Goal: Task Accomplishment & Management: Manage account settings

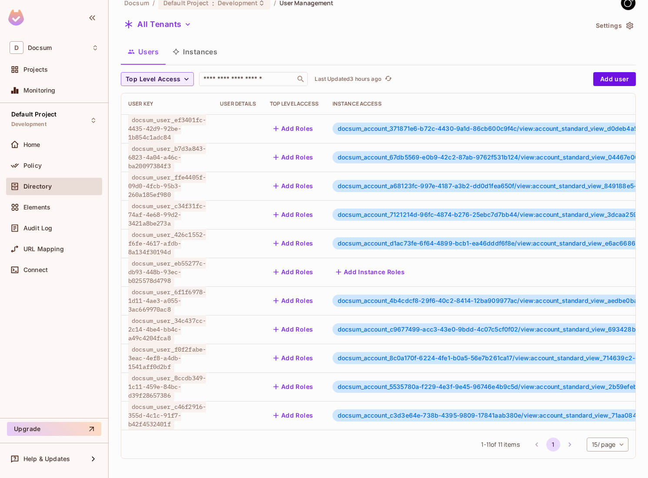
click at [186, 50] on button "Instances" at bounding box center [195, 52] width 59 height 22
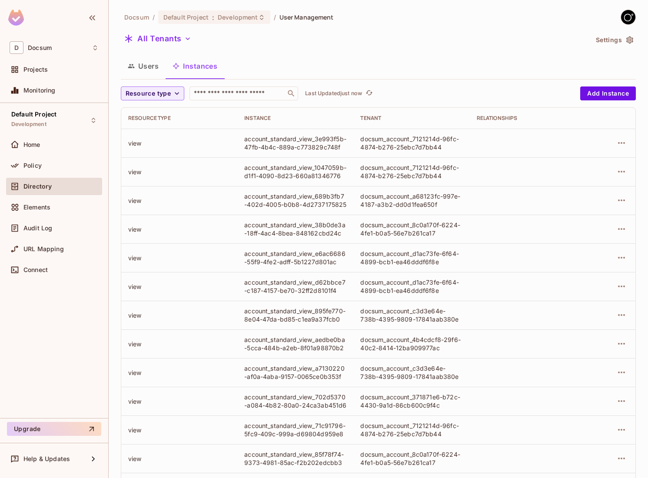
click at [155, 66] on button "Users" at bounding box center [143, 66] width 45 height 22
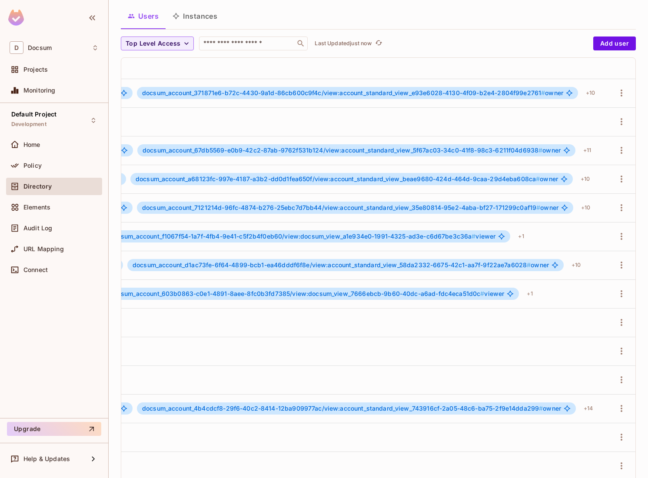
scroll to position [129, 0]
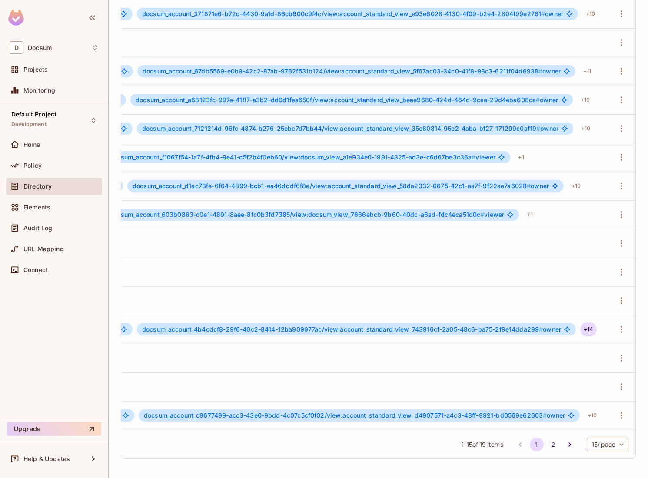
click at [586, 329] on div "+ 14" at bounding box center [588, 330] width 16 height 14
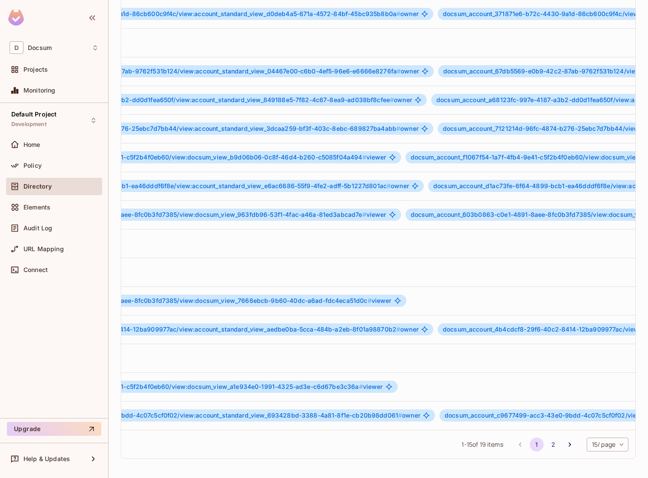
scroll to position [0, 332]
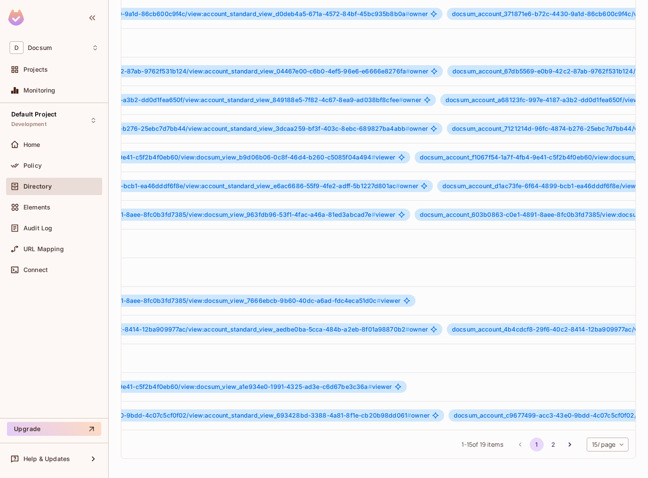
click at [562, 441] on li "pagination navigation" at bounding box center [570, 445] width 17 height 14
click at [566, 441] on icon "Go to next page" at bounding box center [570, 444] width 9 height 9
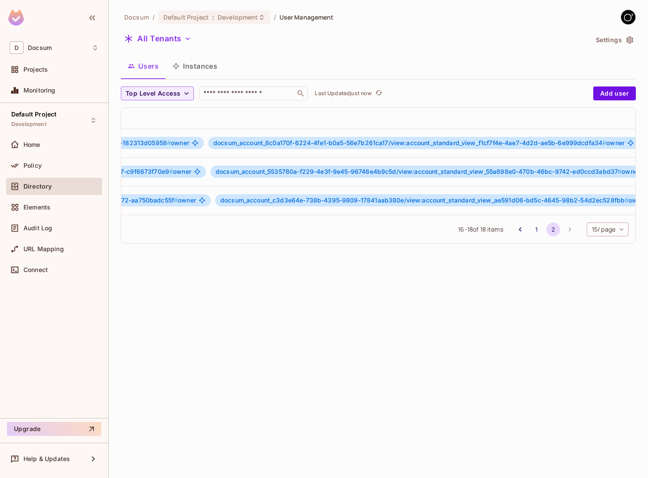
scroll to position [0, 655]
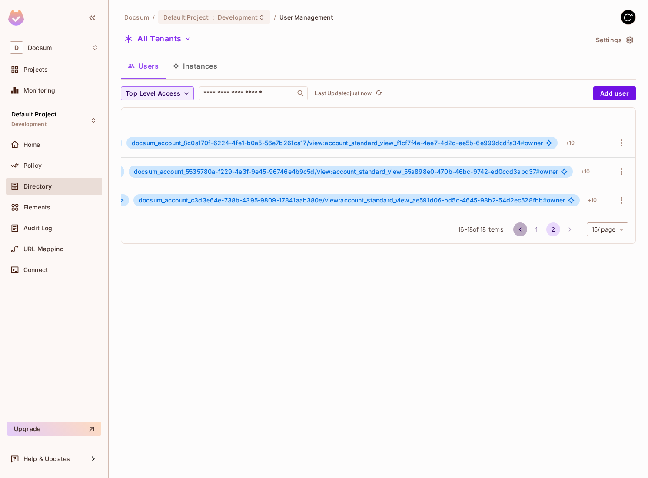
click at [521, 230] on icon "Go to previous page" at bounding box center [520, 229] width 9 height 9
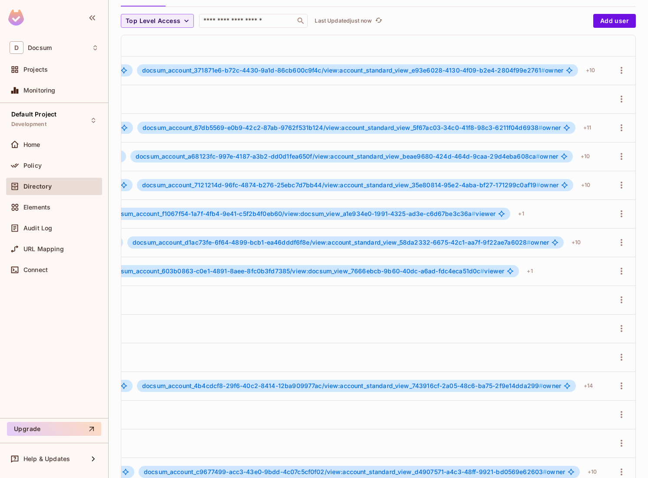
scroll to position [119, 0]
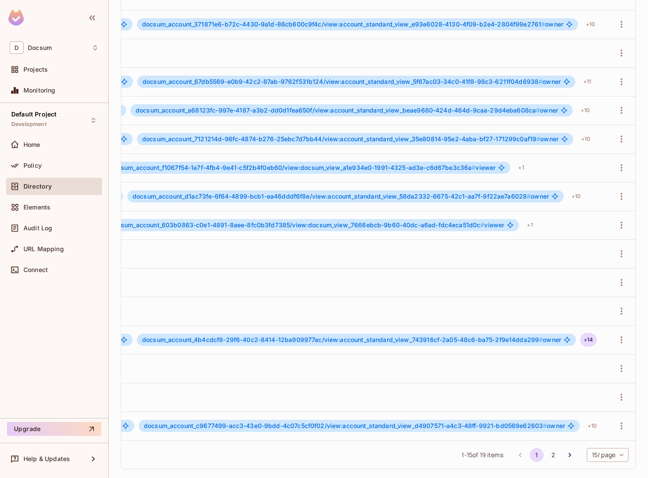
click at [589, 344] on div "+ 14" at bounding box center [588, 340] width 16 height 14
click at [626, 341] on icon "button" at bounding box center [621, 340] width 10 height 10
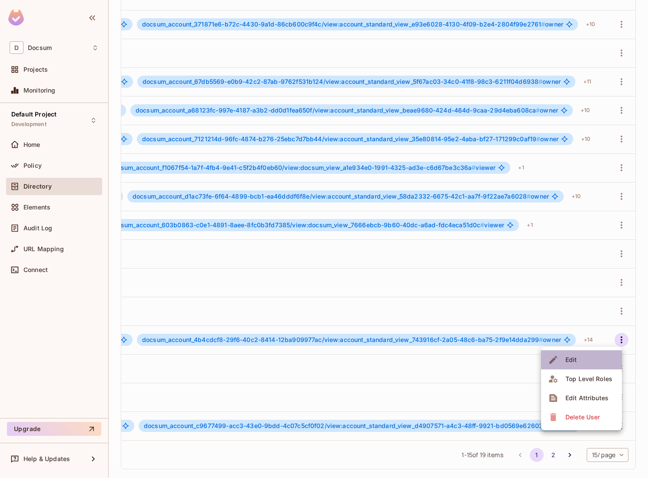
click at [591, 351] on li "Edit" at bounding box center [581, 359] width 81 height 19
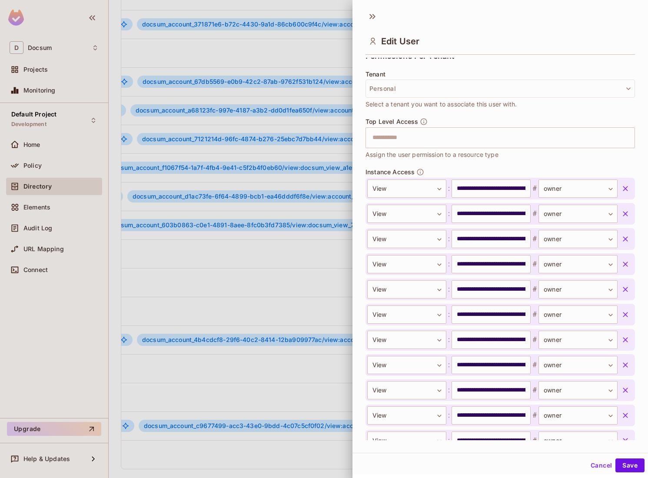
scroll to position [171, 0]
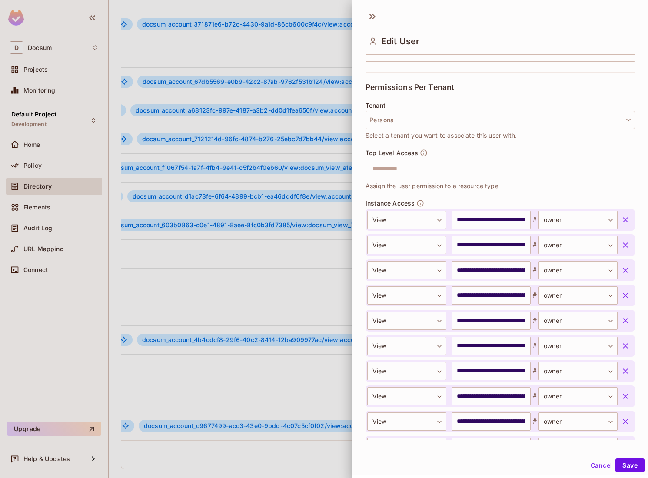
click at [443, 105] on div "Tenant Personal Select a tenant you want to associate this user with." at bounding box center [501, 121] width 270 height 38
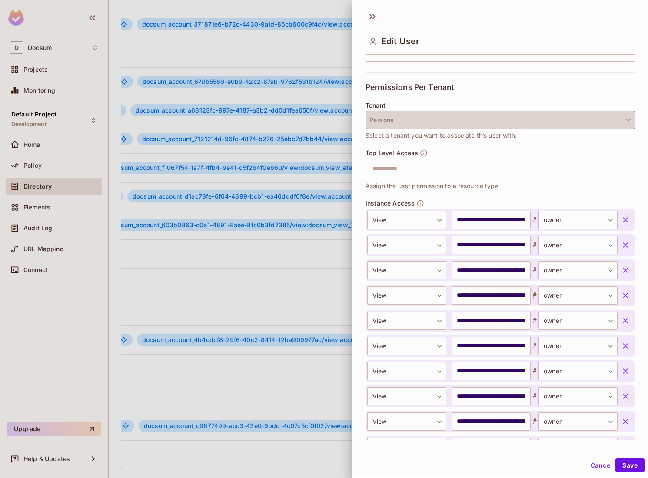
click at [436, 126] on button "Personal" at bounding box center [501, 120] width 270 height 18
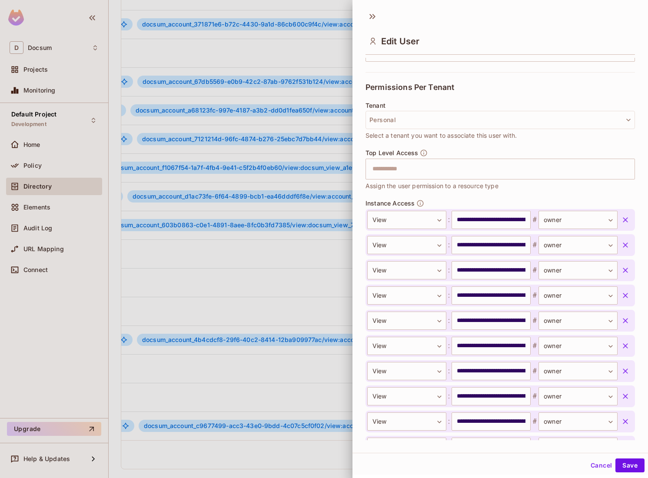
click at [49, 359] on div at bounding box center [324, 239] width 648 height 478
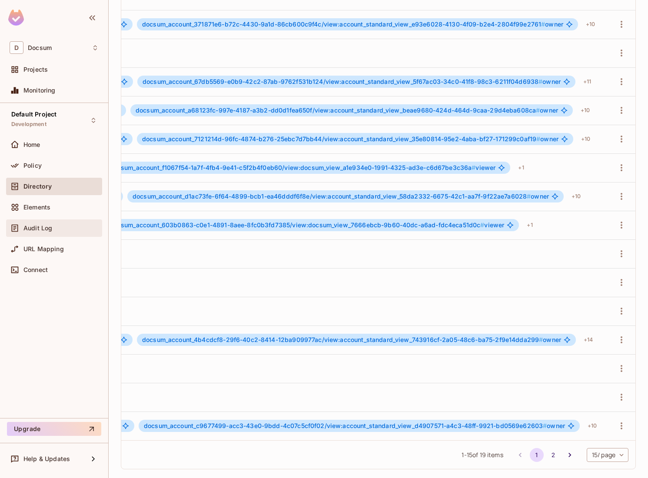
click at [50, 231] on div "Audit Log" at bounding box center [54, 228] width 89 height 10
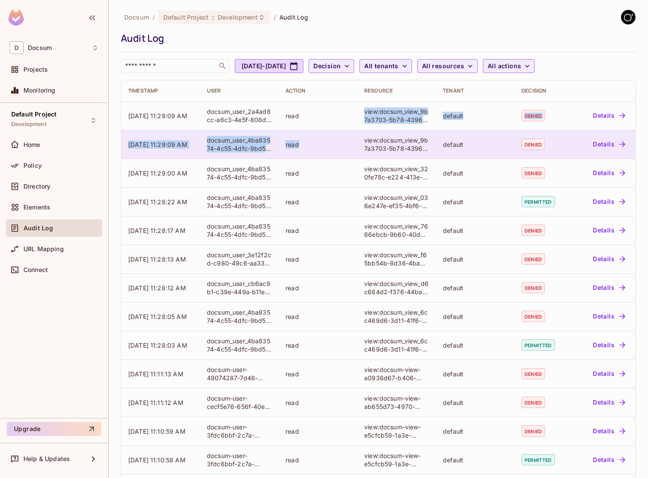
drag, startPoint x: 333, startPoint y: 120, endPoint x: 341, endPoint y: 143, distance: 23.9
click at [341, 143] on tbody "[DATE] 11:29:09 AM docsum_user_2a4ad8cc-a6c3-4e5f-808d-ba83afc455bb read view:d…" at bounding box center [378, 316] width 514 height 430
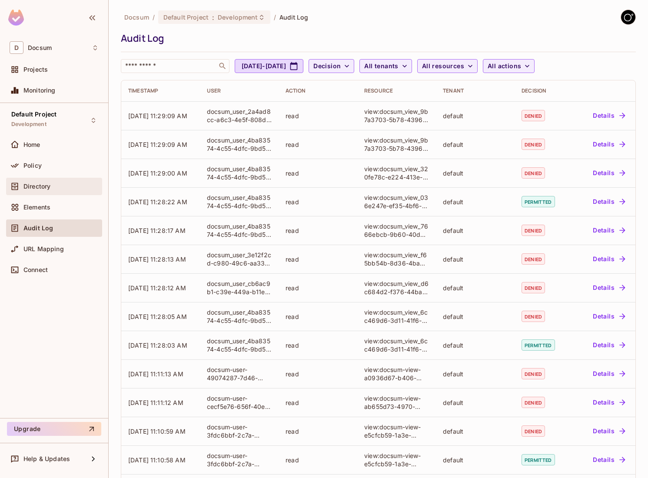
click at [46, 186] on span "Directory" at bounding box center [36, 186] width 27 height 7
